Goal: Check status: Check status

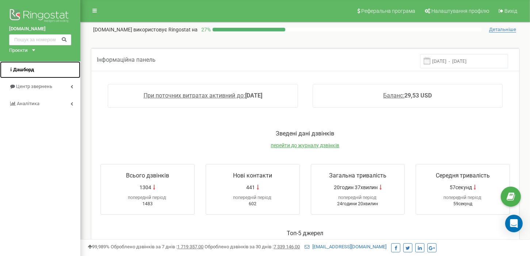
drag, startPoint x: 32, startPoint y: 69, endPoint x: 47, endPoint y: 69, distance: 14.6
click at [32, 69] on span "Дашборд" at bounding box center [23, 69] width 21 height 5
click at [448, 64] on input "[DATE] - [DATE]" at bounding box center [464, 61] width 88 height 14
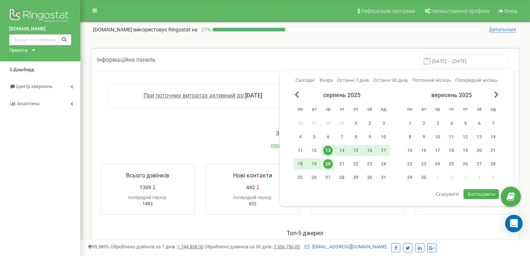
click at [356, 122] on div "1" at bounding box center [355, 123] width 9 height 9
click at [327, 162] on div "20" at bounding box center [327, 163] width 9 height 9
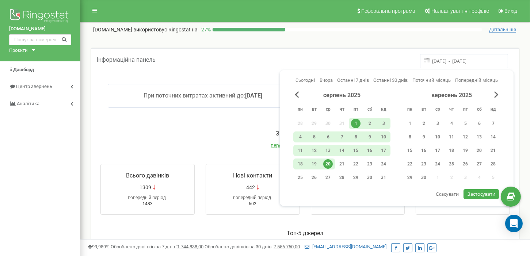
click at [484, 192] on span "Застосувати" at bounding box center [481, 194] width 28 height 7
type input "01.08.2025 - 20.08.2025"
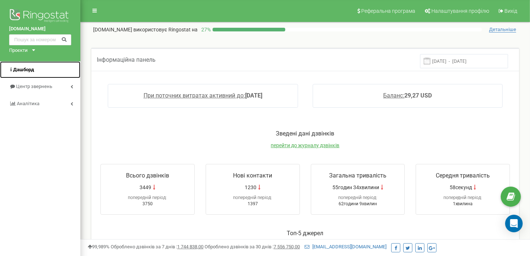
click at [26, 73] on span "Дашборд" at bounding box center [21, 69] width 25 height 7
click at [459, 61] on input "[DATE] - [DATE]" at bounding box center [464, 61] width 88 height 14
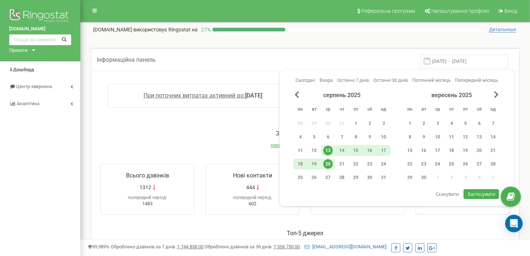
click at [326, 162] on div "20" at bounding box center [327, 163] width 9 height 9
click at [472, 193] on span "Застосувати" at bounding box center [481, 194] width 28 height 7
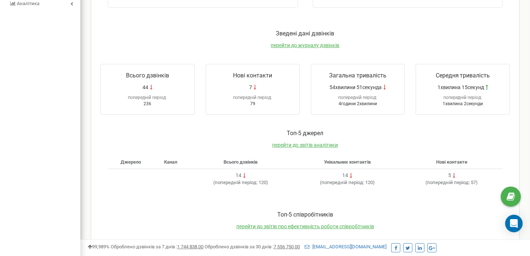
scroll to position [42, 0]
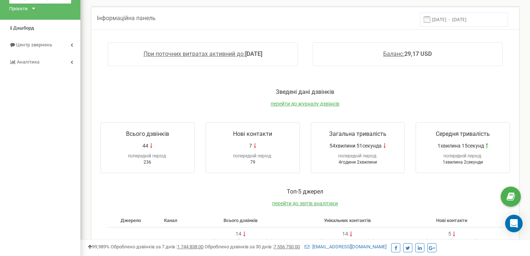
click at [455, 19] on input "[DATE] - [DATE]" at bounding box center [464, 19] width 88 height 14
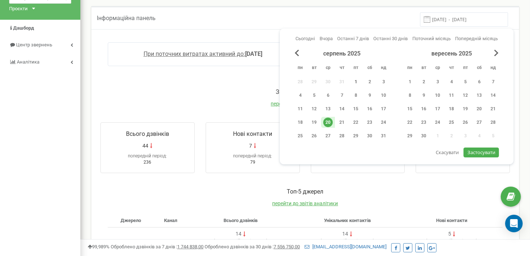
click at [359, 78] on div "1" at bounding box center [355, 81] width 9 height 9
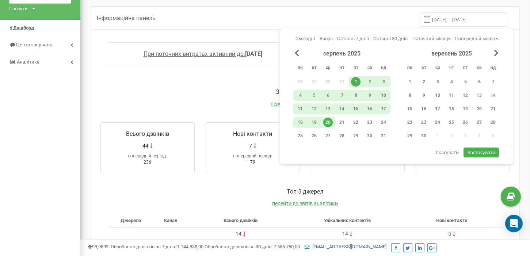
click at [483, 143] on div "серпень 2025 пн вт ср чт пт сб нд 28 29 30 31 1 2 3 4 5 6 7 8 9 10 11 12 13 14 …" at bounding box center [396, 99] width 207 height 98
click at [484, 149] on span "Застосувати" at bounding box center [481, 152] width 28 height 7
type input "[DATE] - [DATE]"
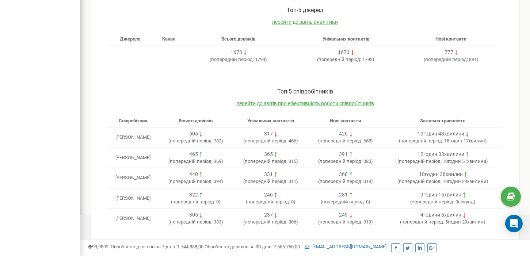
scroll to position [224, 0]
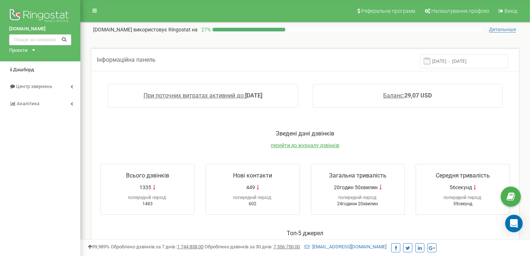
click at [467, 60] on input "[DATE] - [DATE]" at bounding box center [464, 61] width 88 height 14
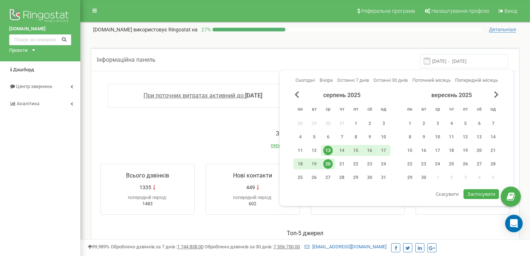
click at [328, 162] on div "20" at bounding box center [327, 163] width 9 height 9
click at [473, 193] on span "Застосувати" at bounding box center [481, 194] width 28 height 7
type input "[DATE] - [DATE]"
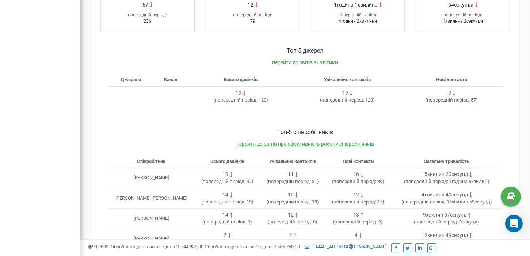
scroll to position [37, 0]
